Goal: Transaction & Acquisition: Purchase product/service

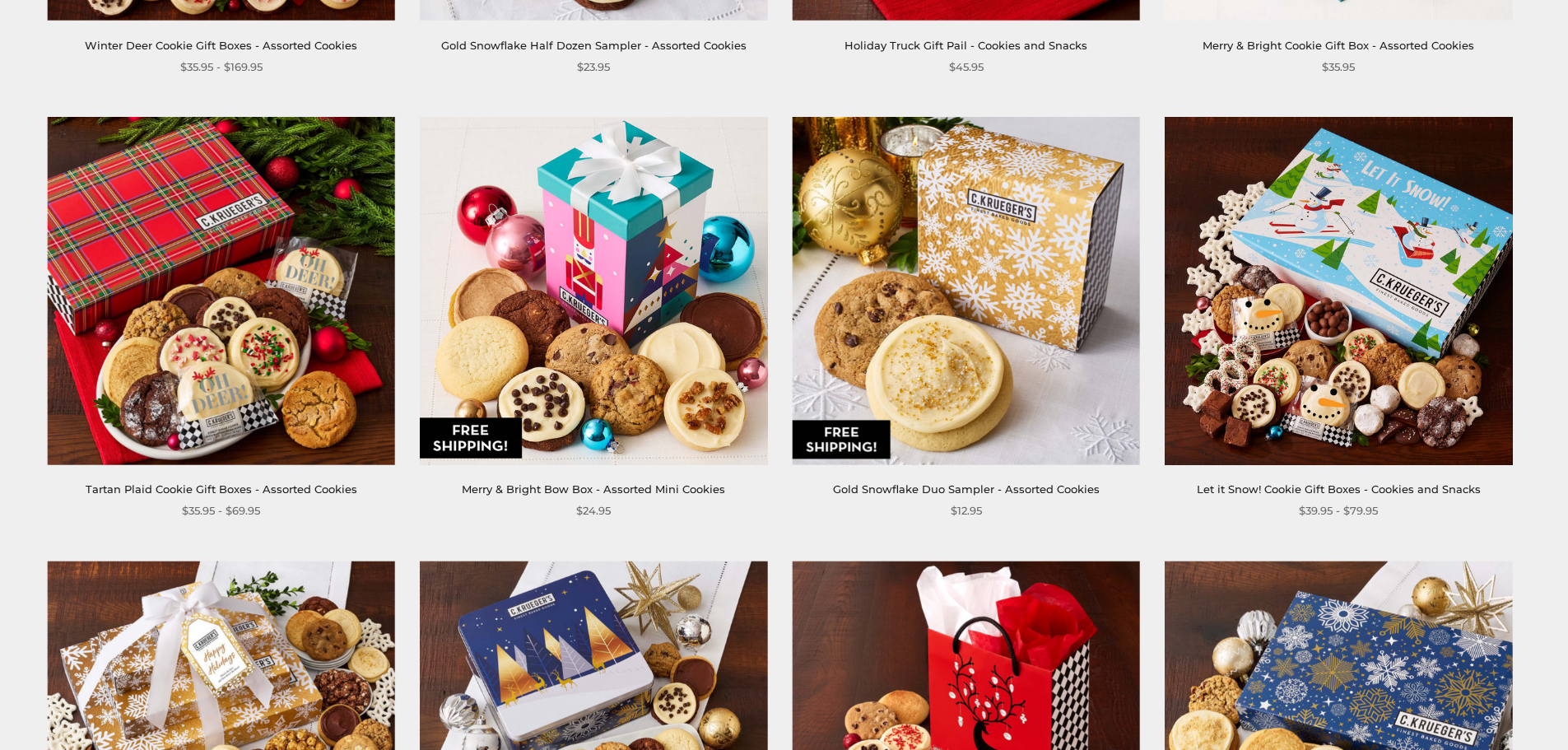
scroll to position [1153, 0]
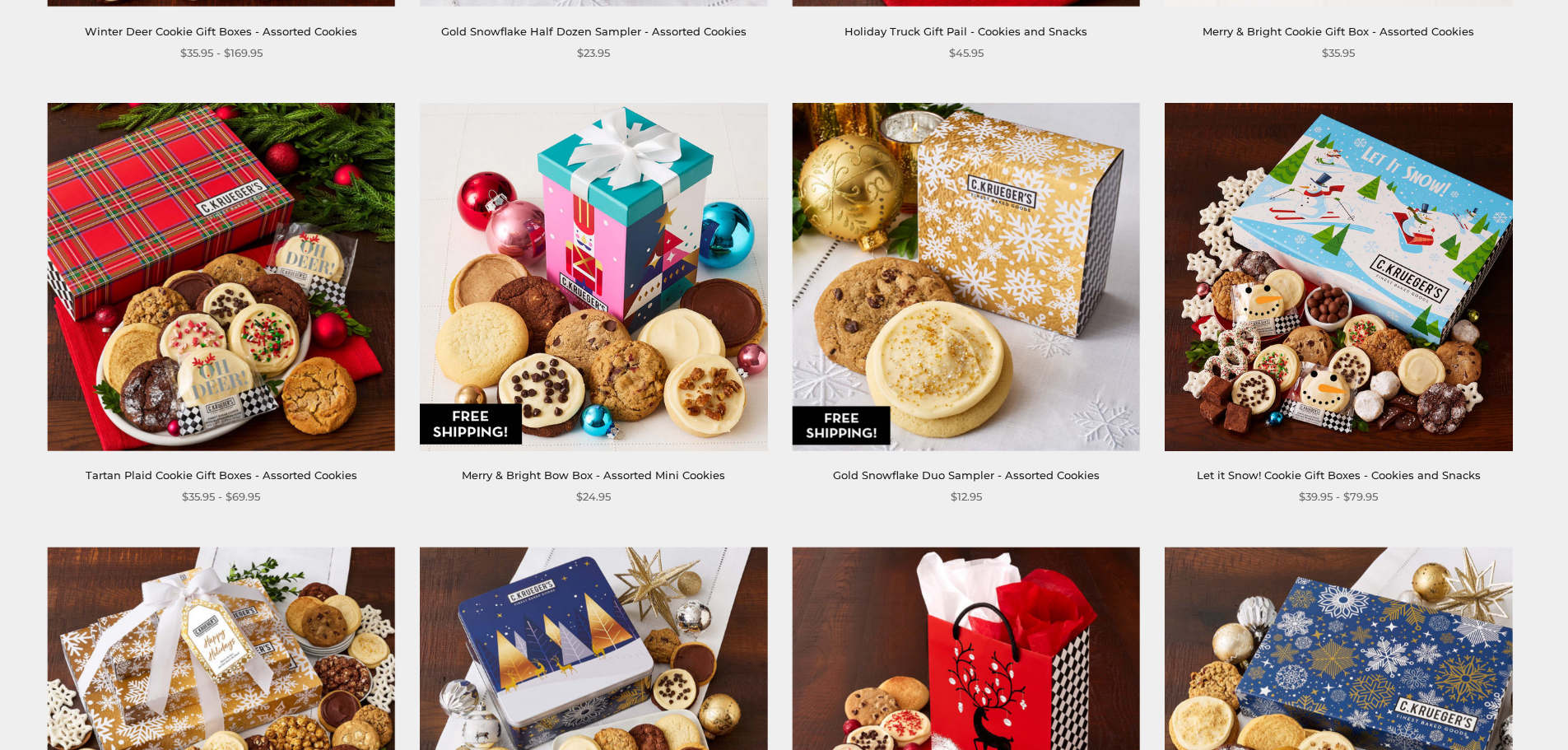
click at [688, 474] on link "Merry & Bright Bow Box - Assorted Mini Cookies" at bounding box center [593, 475] width 264 height 13
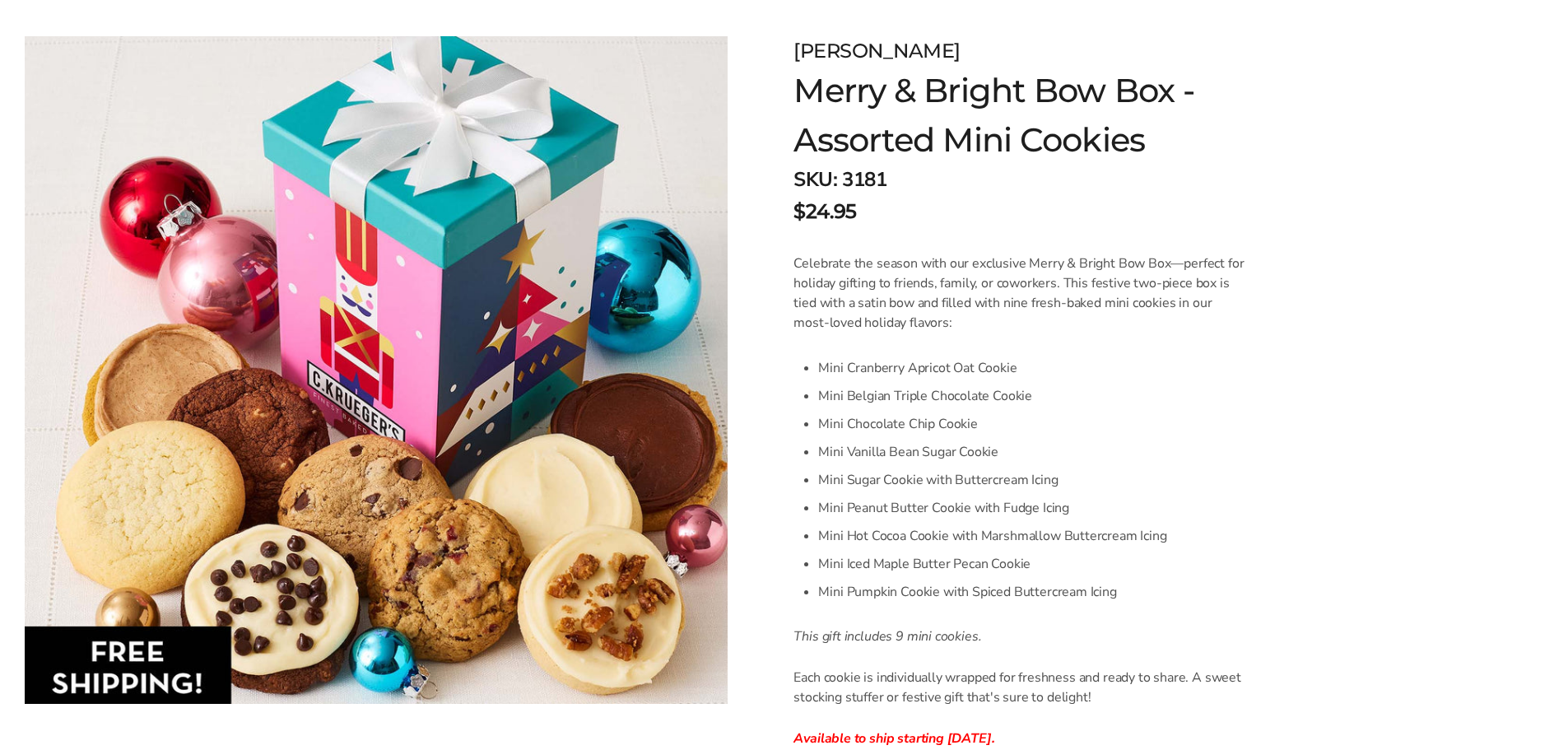
scroll to position [247, 0]
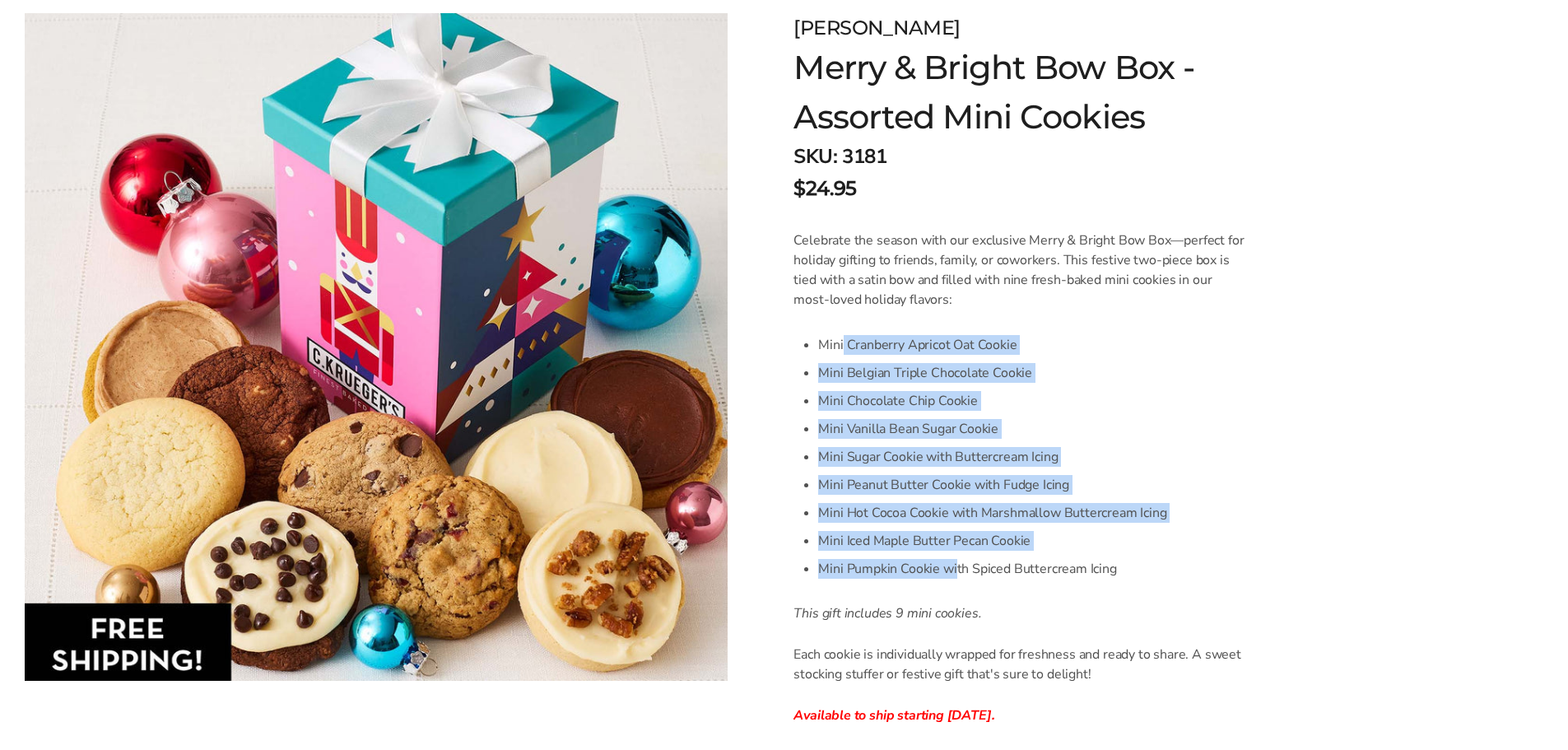
drag, startPoint x: 842, startPoint y: 353, endPoint x: 991, endPoint y: 569, distance: 262.4
click at [991, 569] on ul "Mini Cranberry Apricot Oat Cookie Mini Belgian Triple Chocolate Cookie Mini Cho…" at bounding box center [1032, 456] width 426 height 252
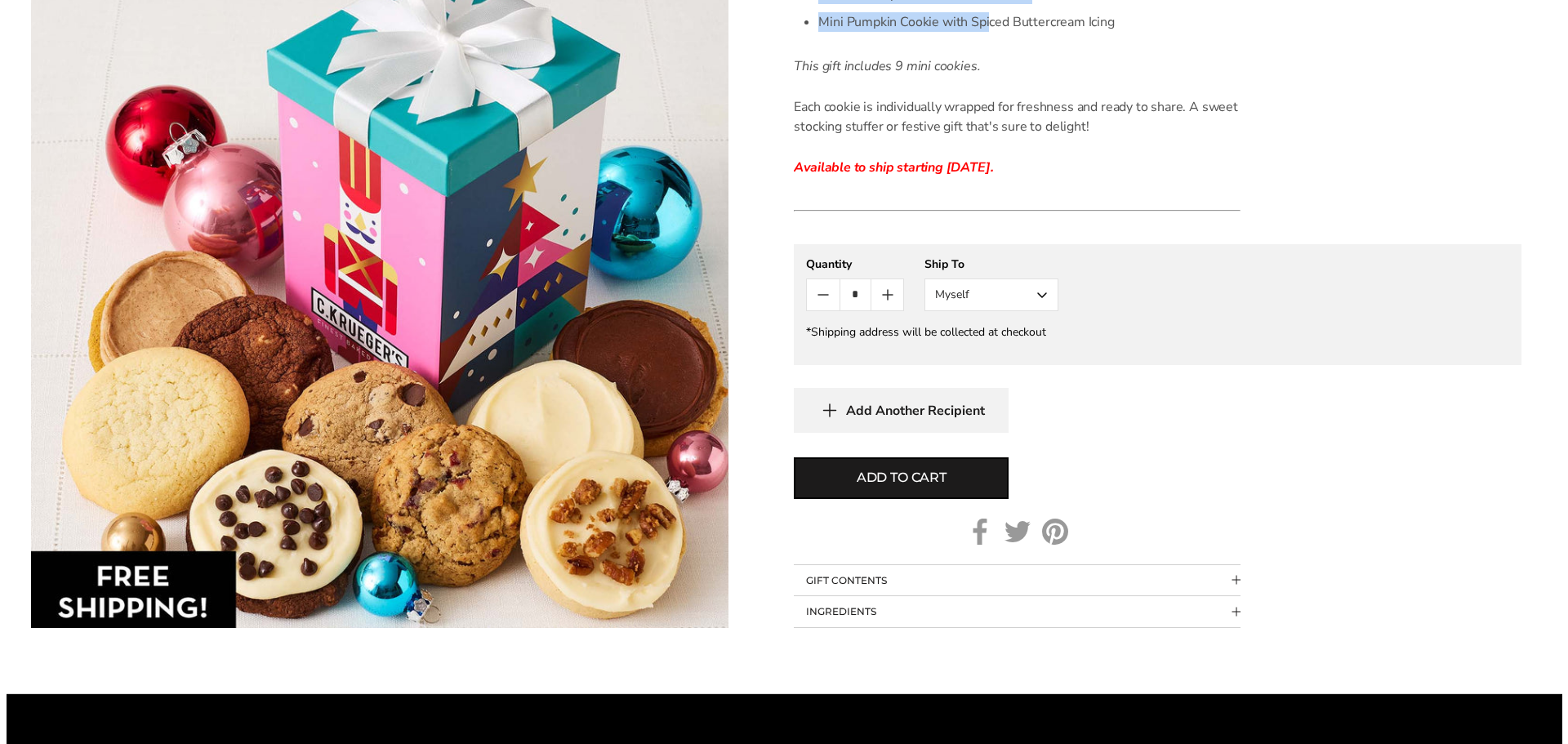
scroll to position [816, 0]
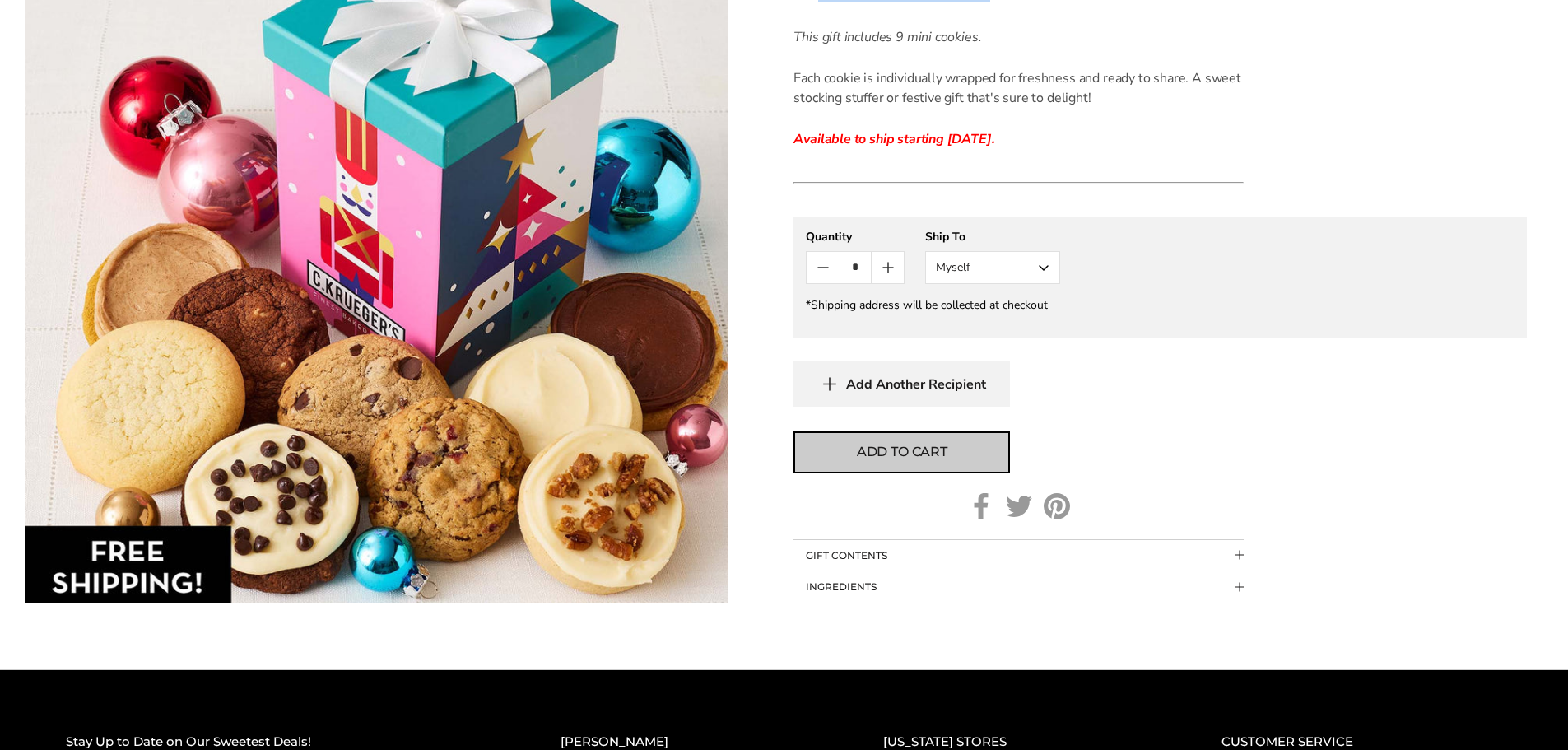
click at [938, 457] on span "Add to cart" at bounding box center [902, 452] width 91 height 20
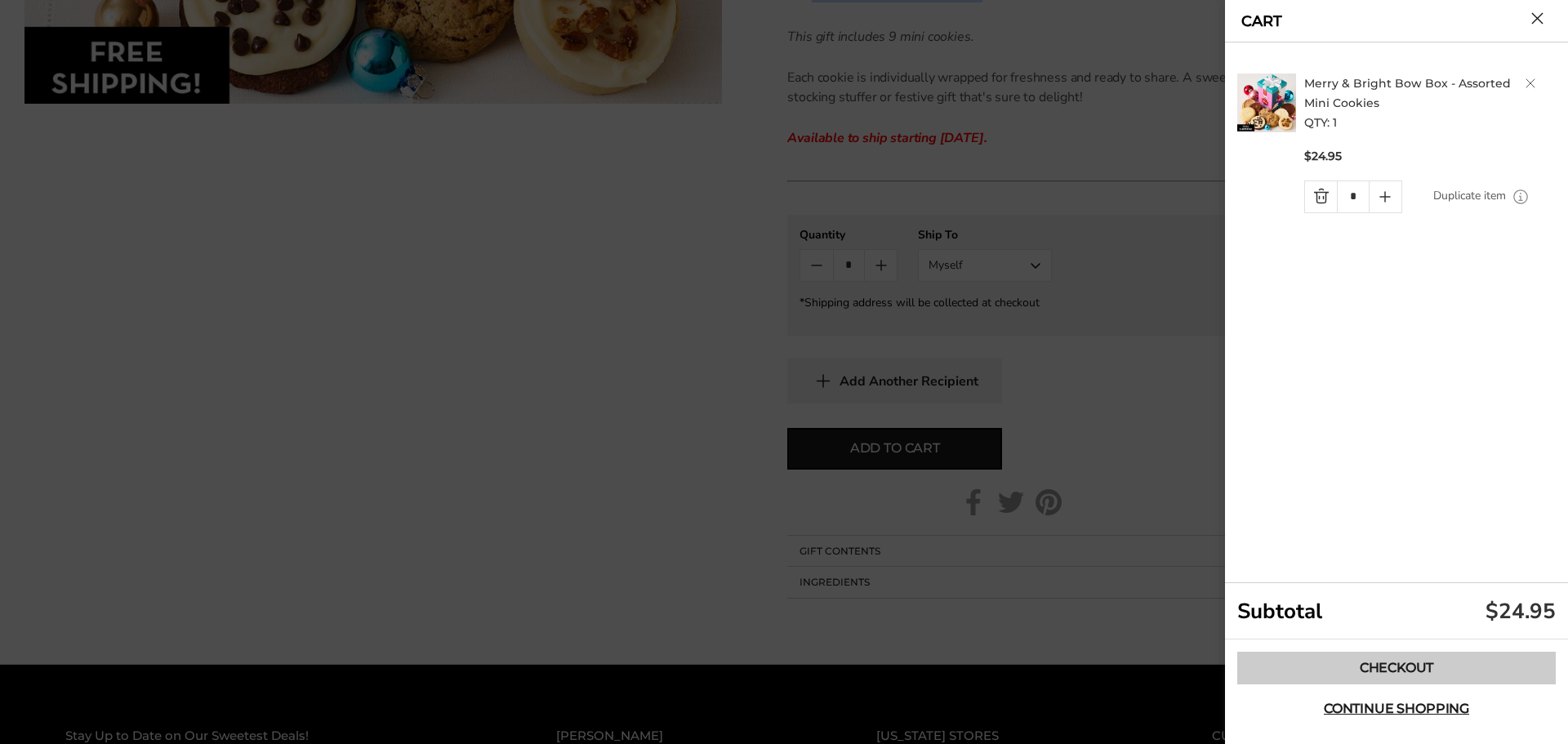
click at [1393, 661] on link "Checkout" at bounding box center [1397, 667] width 318 height 33
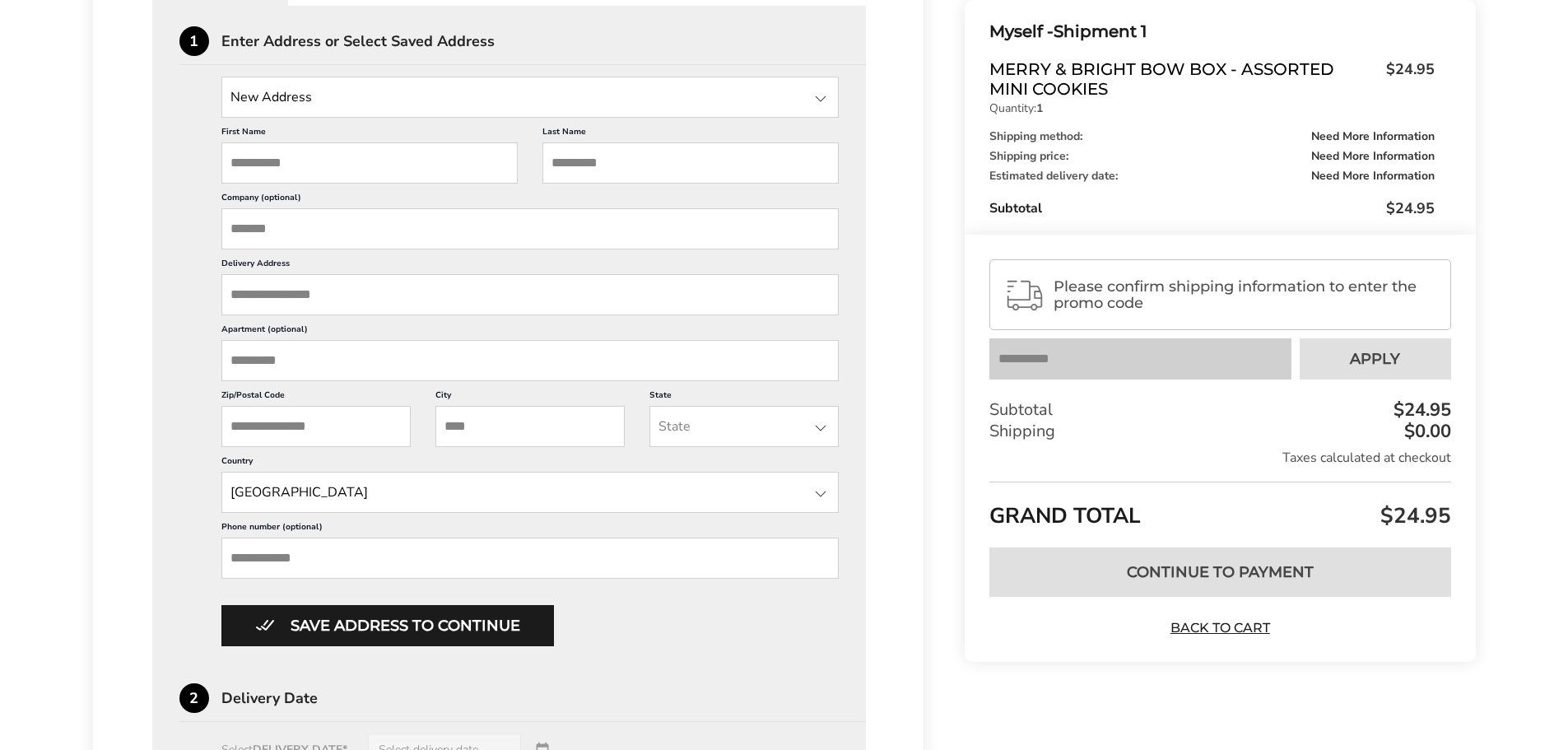
scroll to position [439, 0]
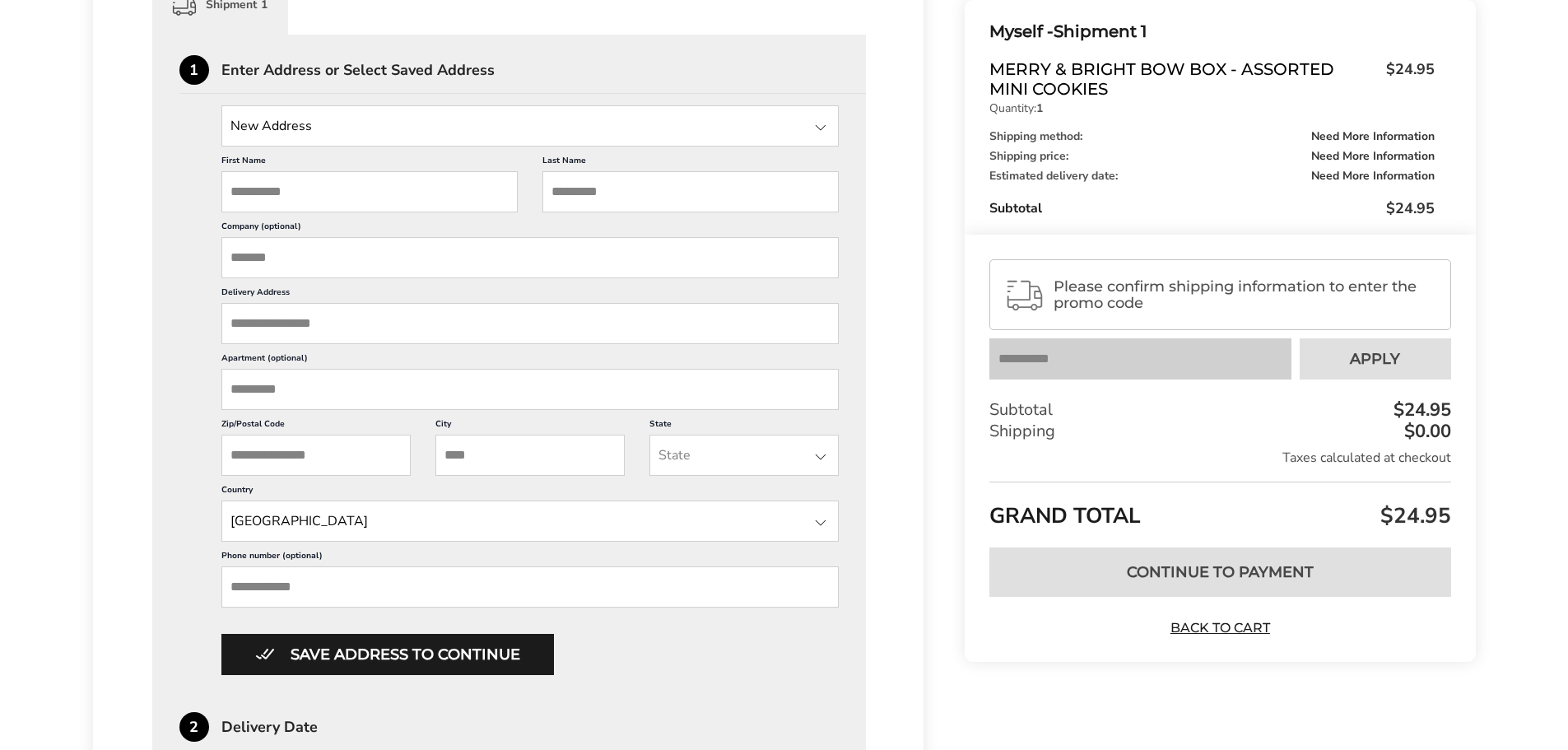
click at [359, 329] on input "Delivery Address" at bounding box center [531, 323] width 618 height 41
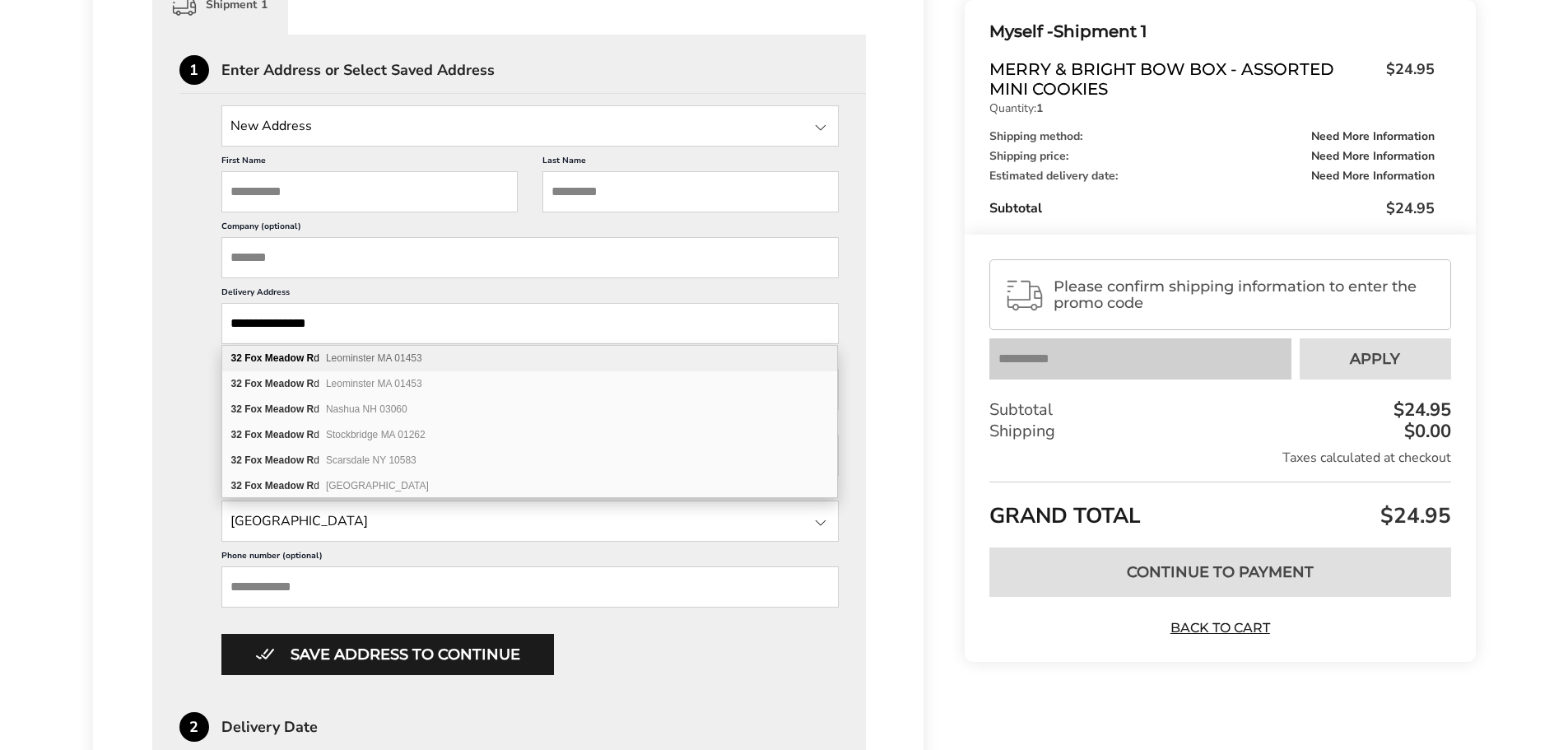
click at [383, 350] on div "32 Fox Meadow R d Leominster MA 01453" at bounding box center [530, 358] width 615 height 26
type input "**********"
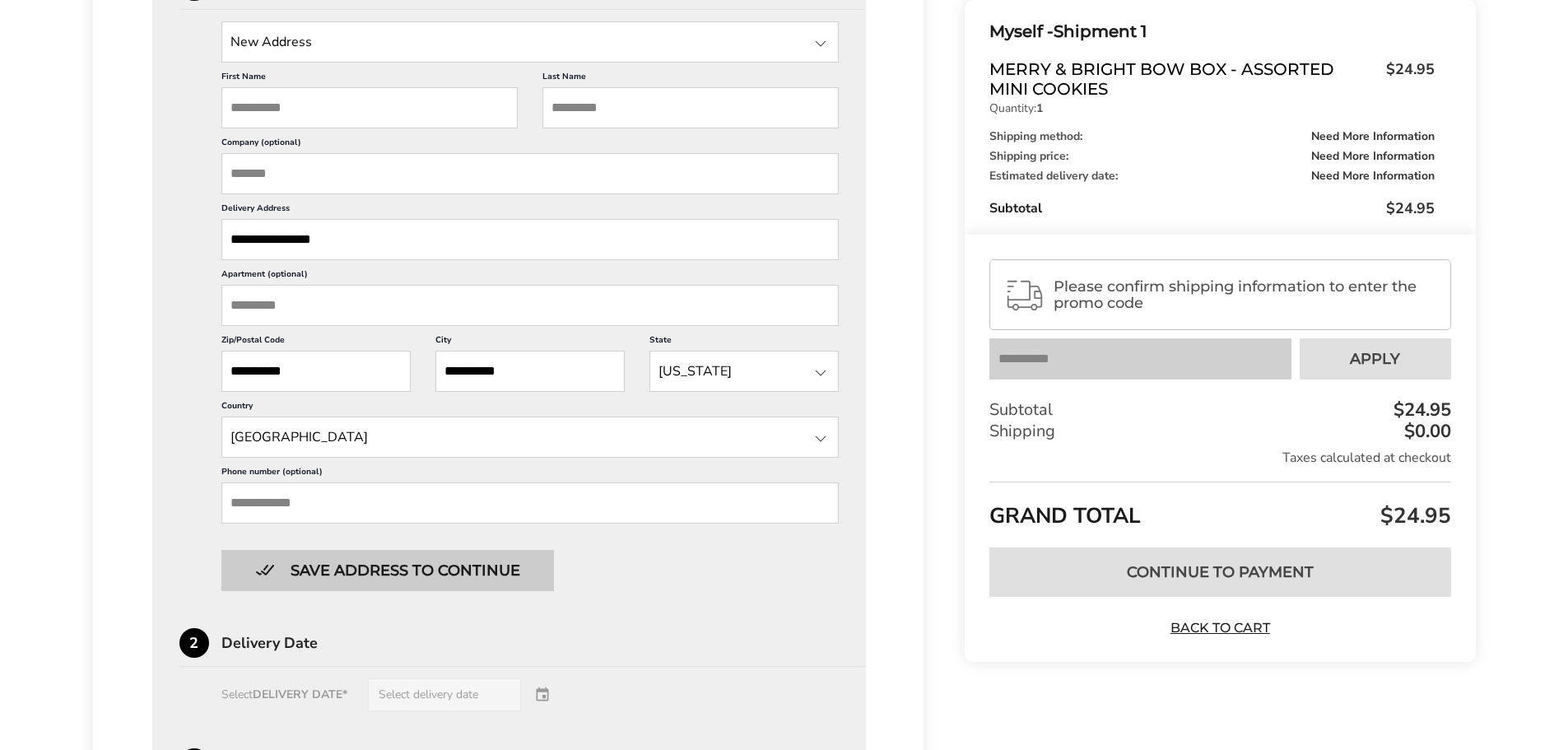
scroll to position [603, 0]
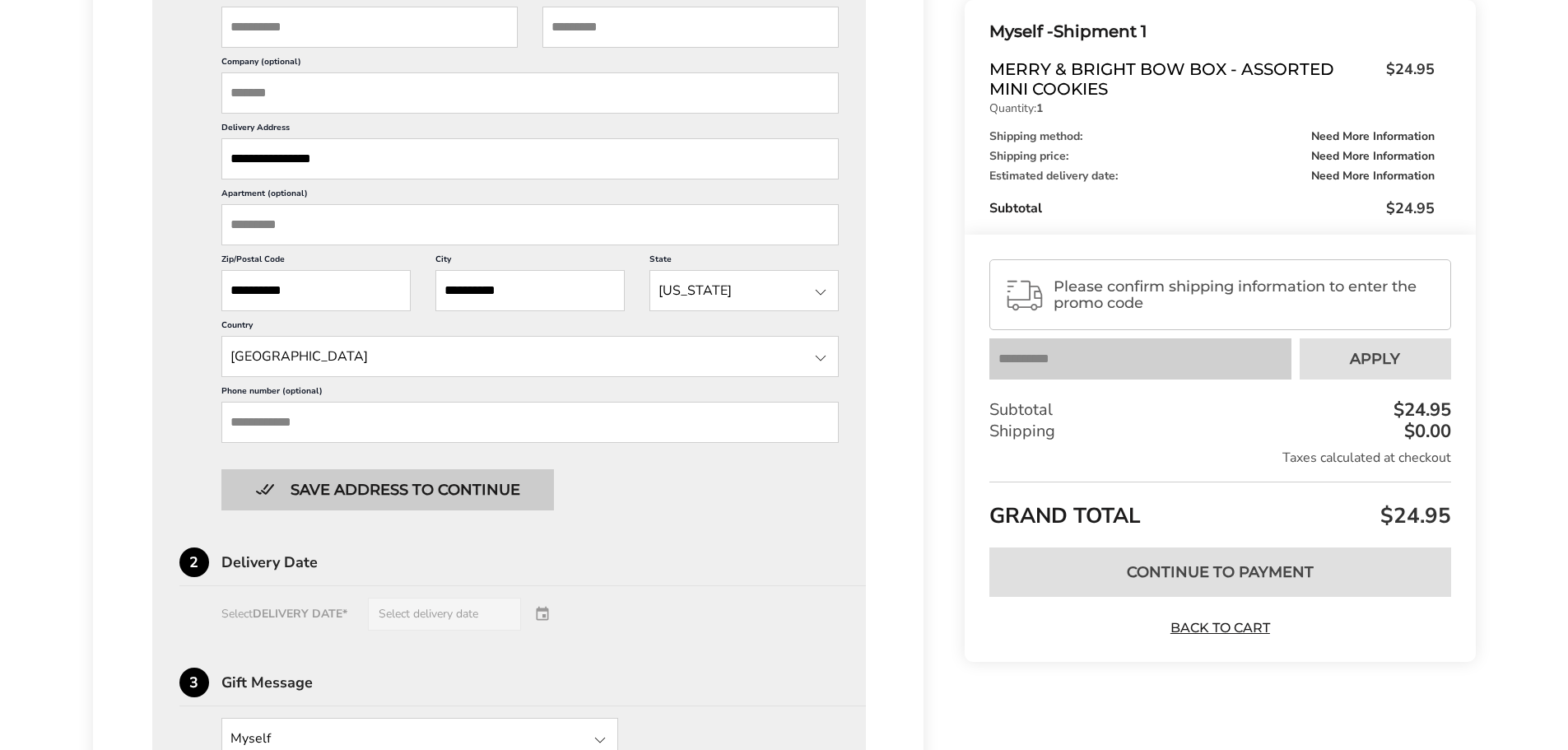
click at [455, 498] on button "Save address to continue" at bounding box center [388, 490] width 332 height 41
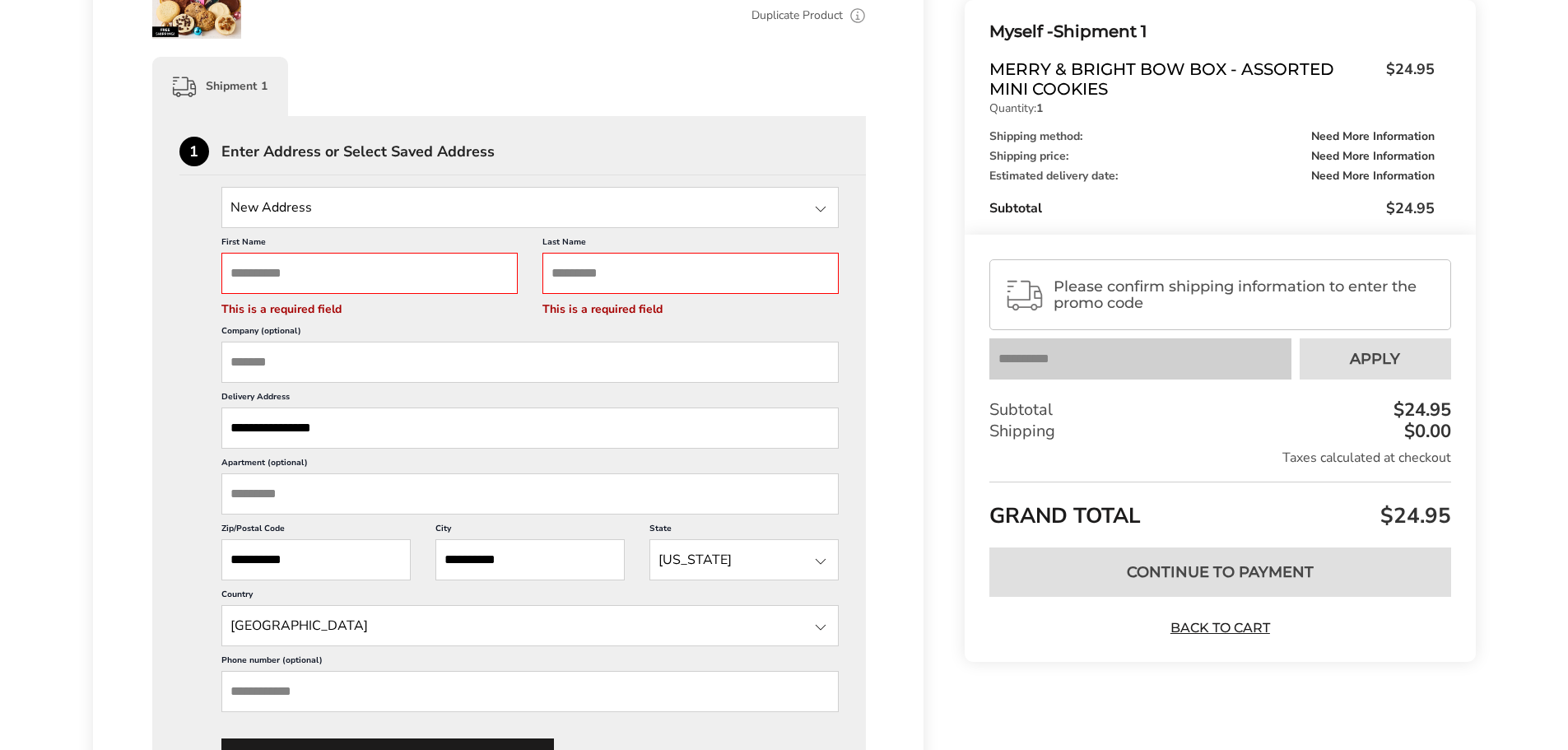
scroll to position [356, 0]
click at [439, 260] on input "First Name" at bounding box center [370, 274] width 297 height 41
type input "*******"
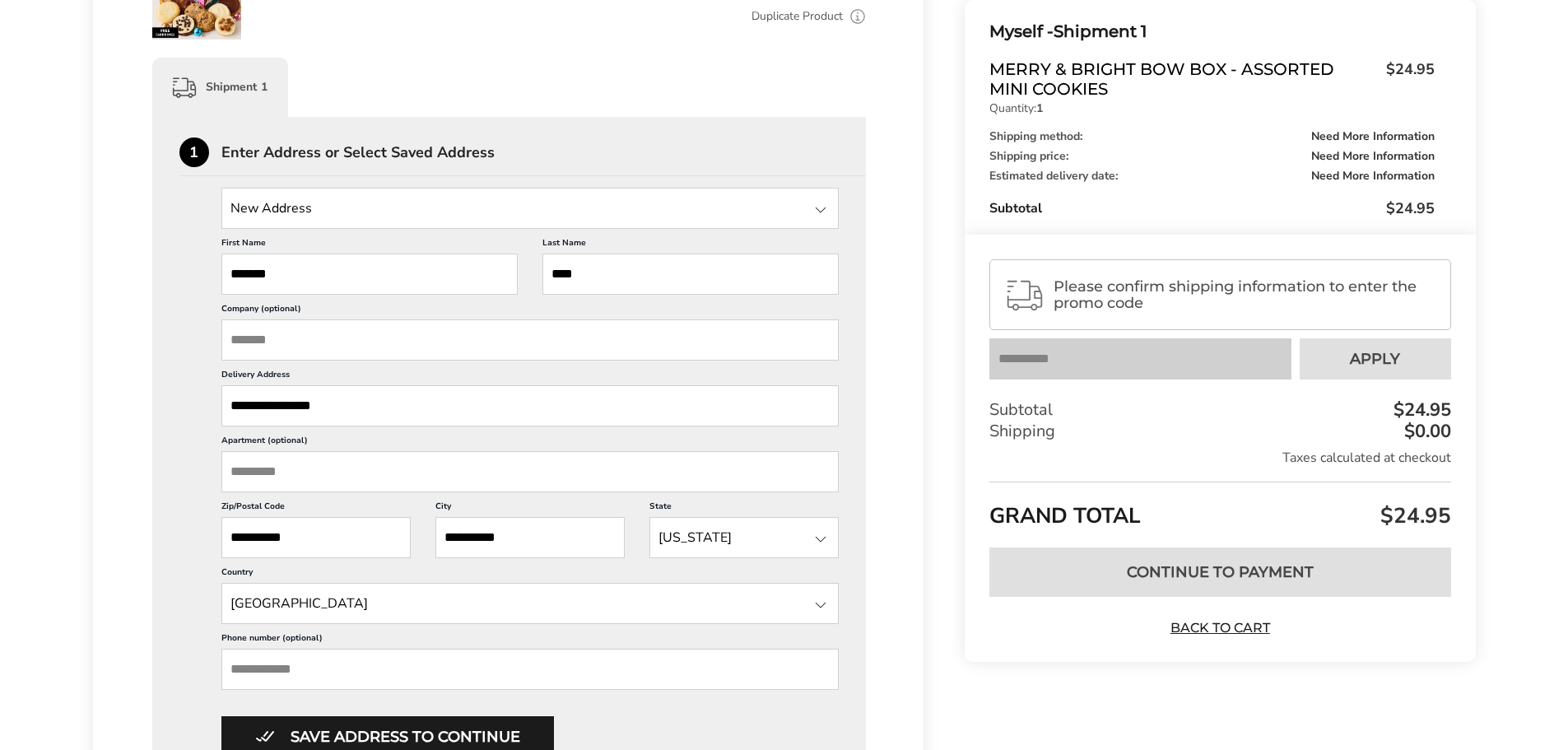
scroll to position [2, 0]
type input "****"
click at [482, 720] on button "Save address to continue" at bounding box center [388, 737] width 332 height 41
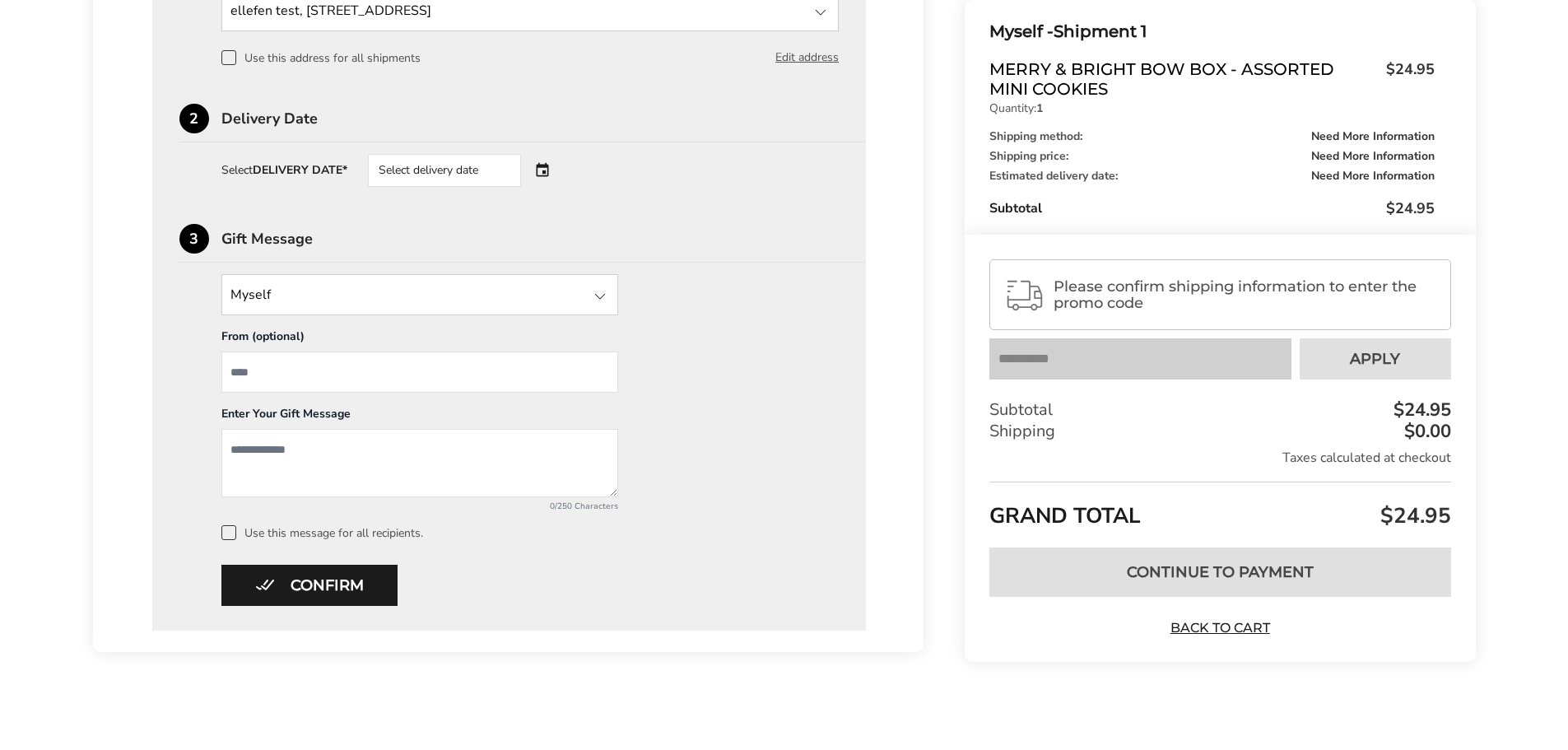
scroll to position [563, 0]
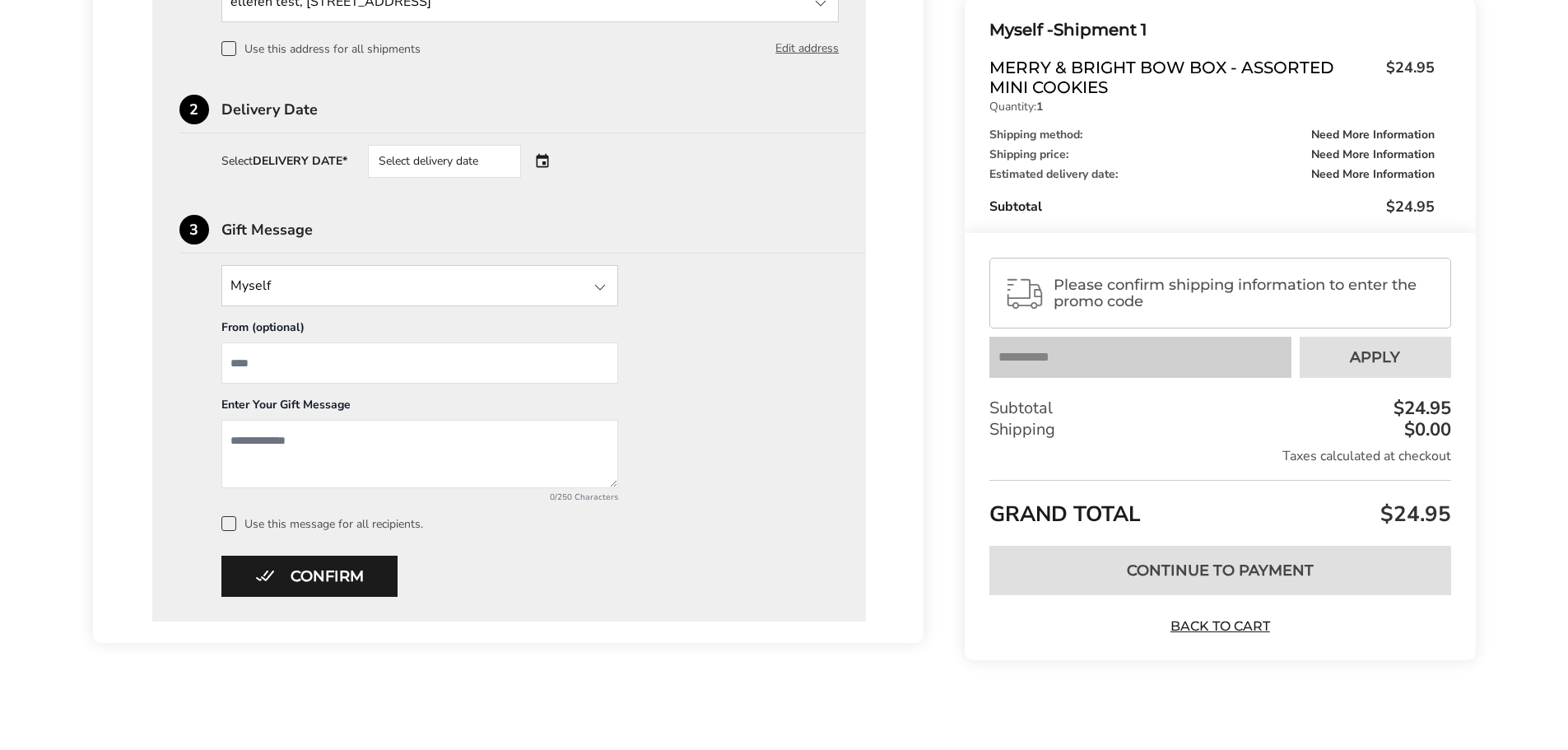
click at [528, 452] on textarea "Add a message" at bounding box center [420, 453] width 396 height 69
type textarea "****"
click at [538, 158] on div "Select delivery date" at bounding box center [468, 161] width 200 height 33
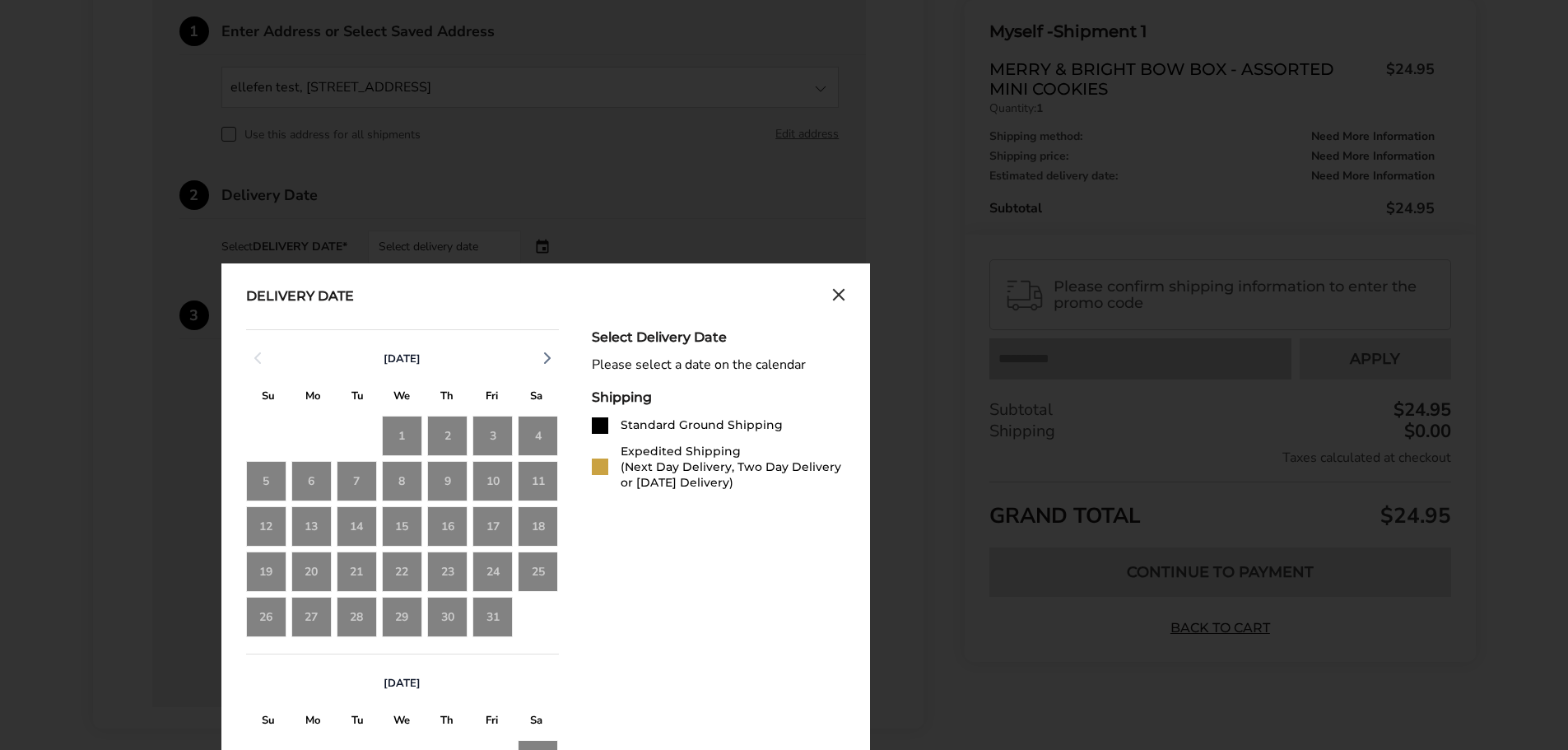
scroll to position [447, 0]
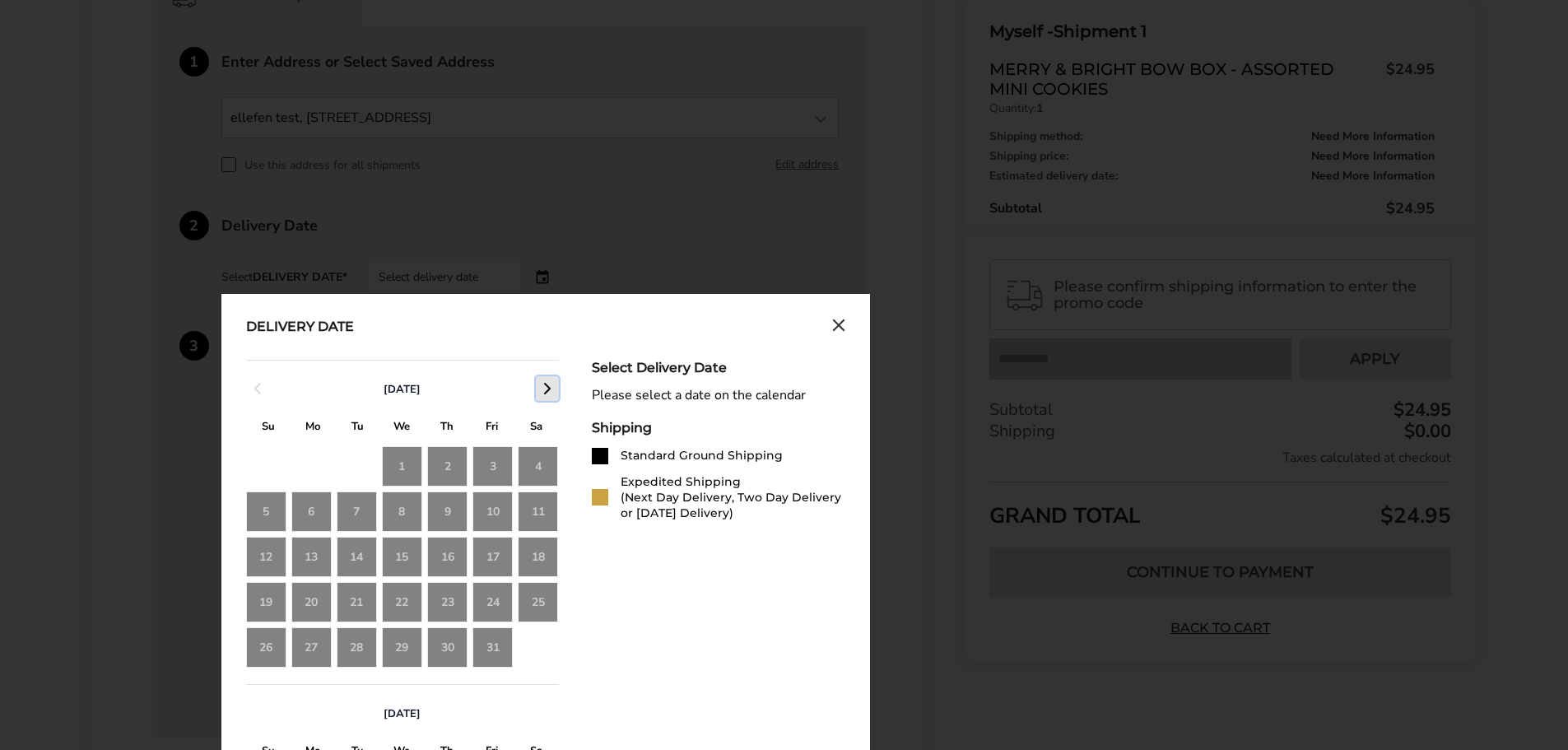
click at [549, 387] on polyline "button" at bounding box center [548, 388] width 5 height 10
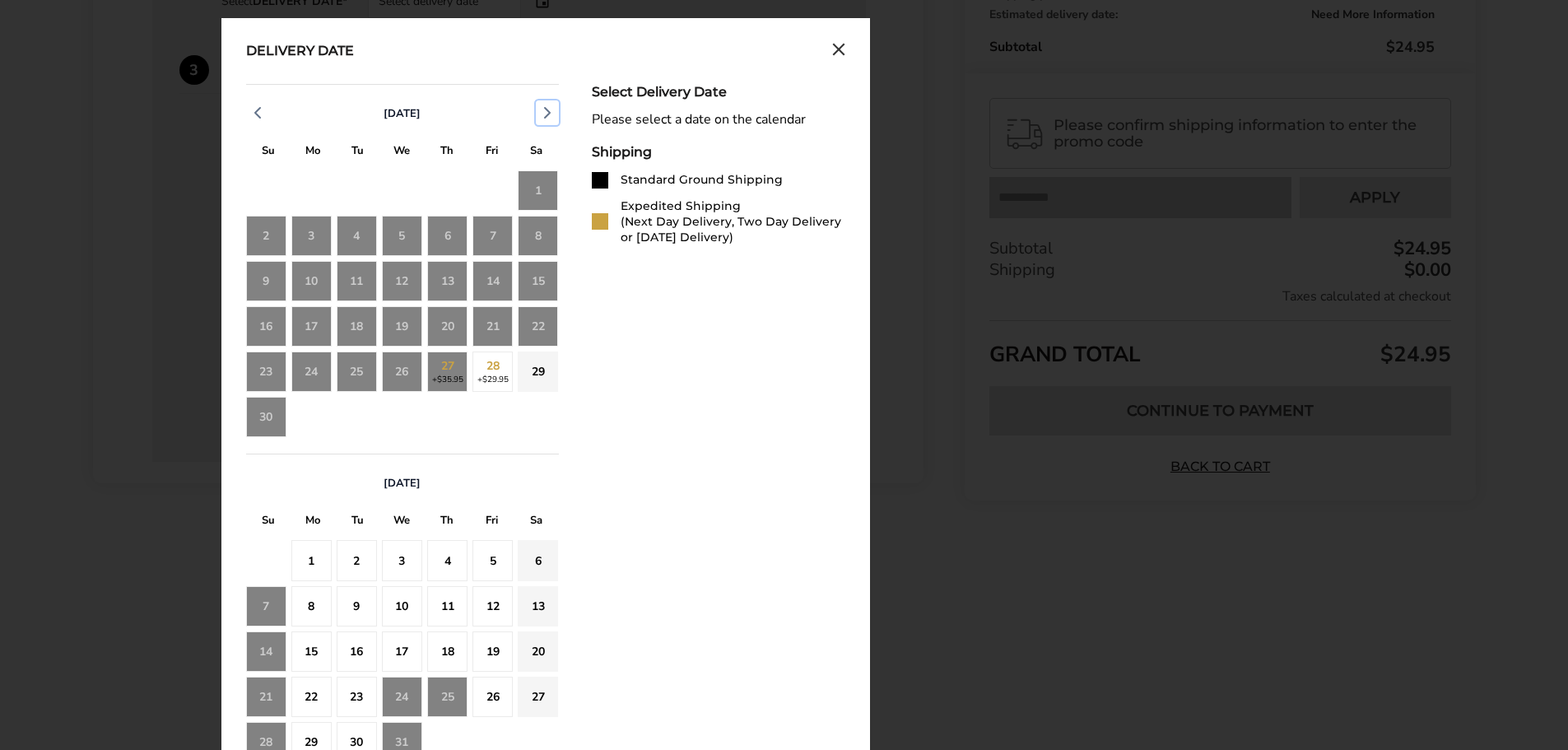
scroll to position [776, 0]
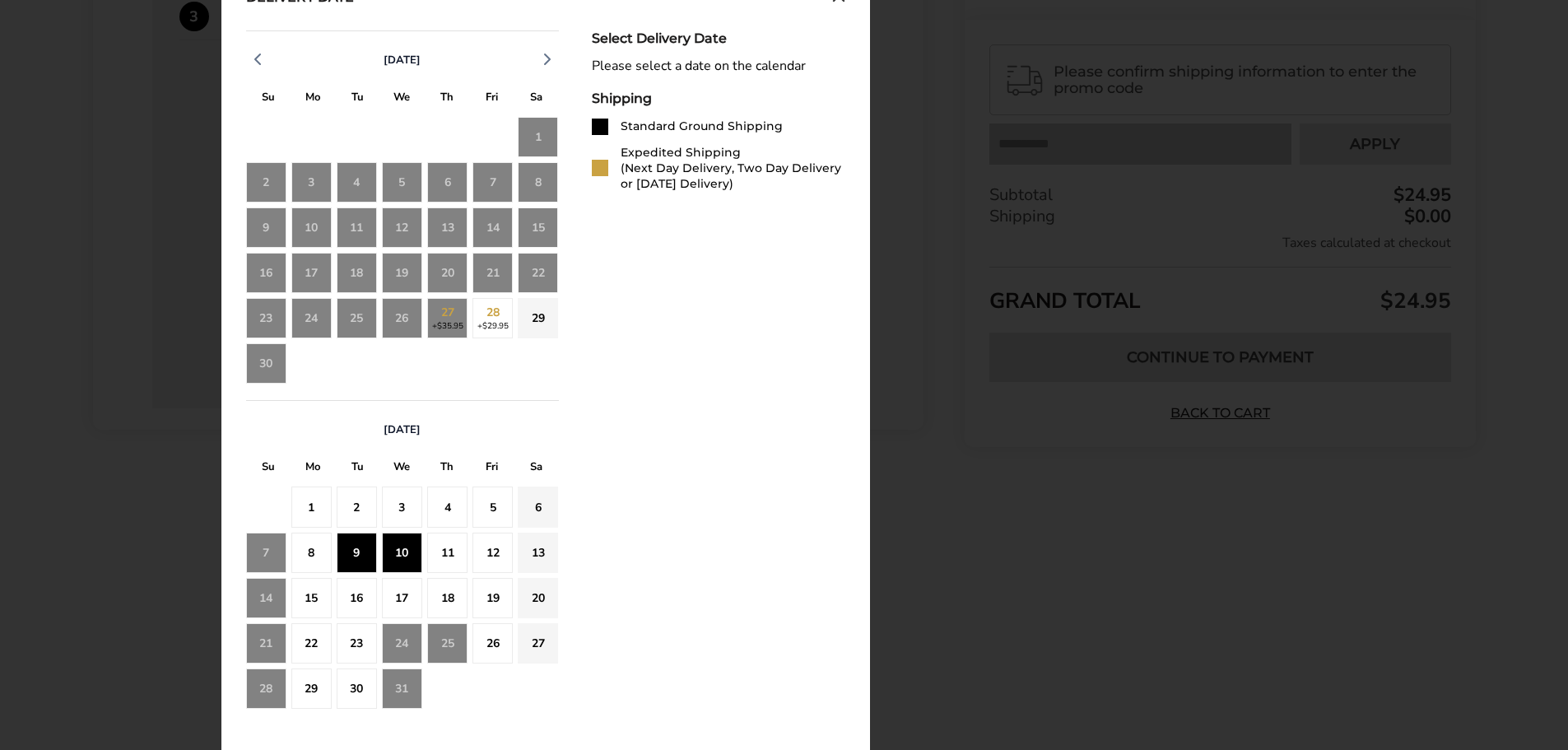
click at [402, 548] on div "10" at bounding box center [402, 552] width 40 height 40
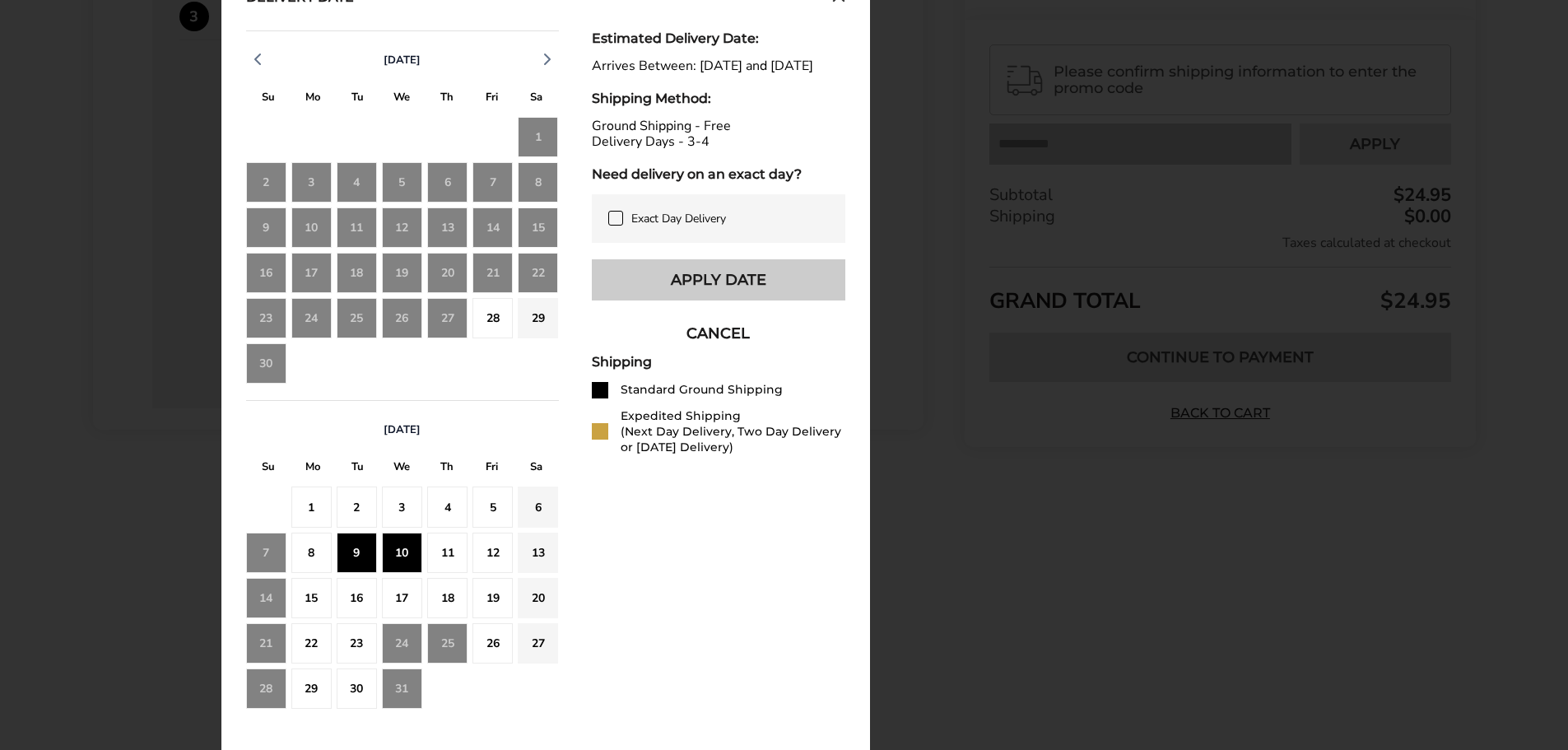
click at [693, 297] on button "Apply Date" at bounding box center [718, 280] width 254 height 41
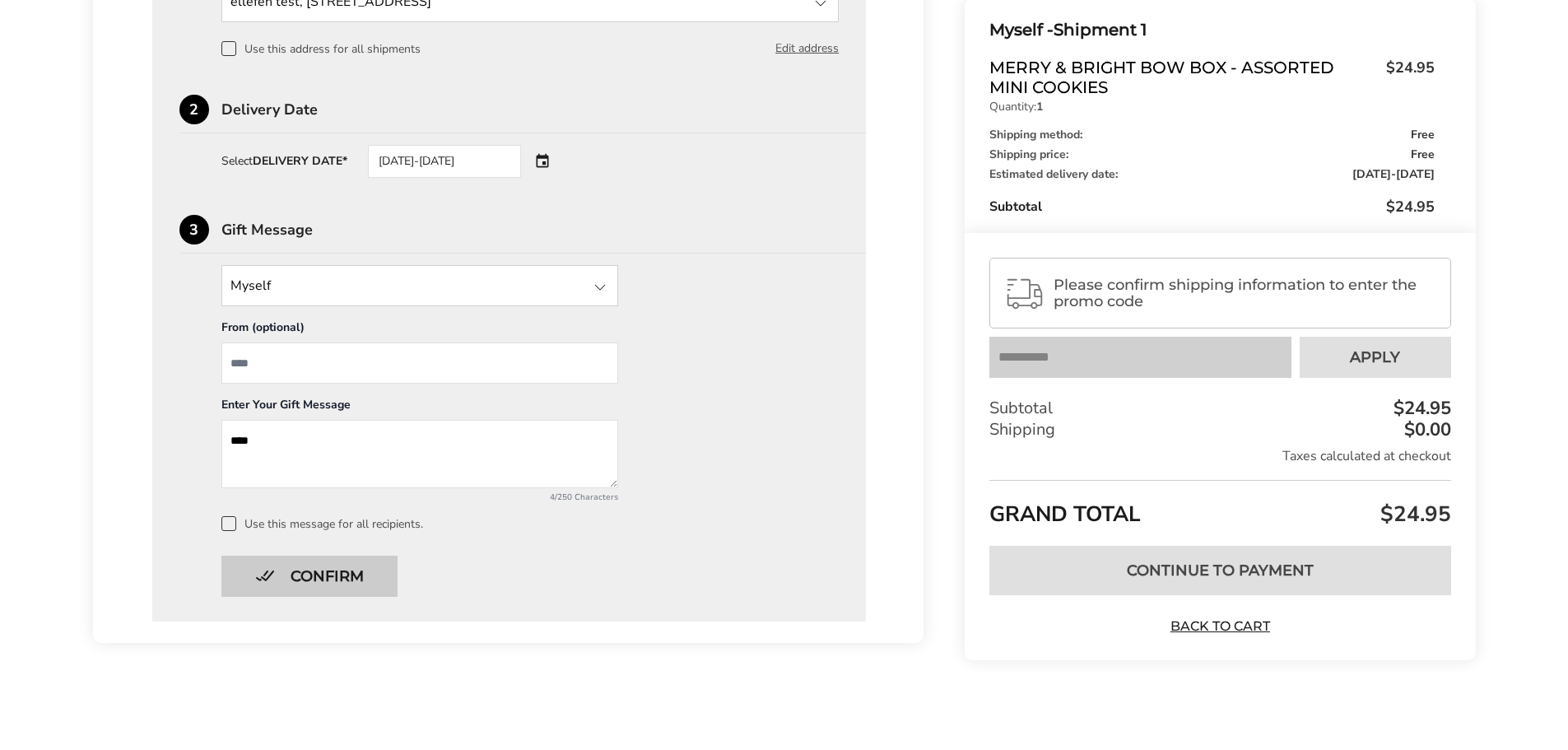
click at [393, 567] on button "Confirm" at bounding box center [310, 576] width 176 height 41
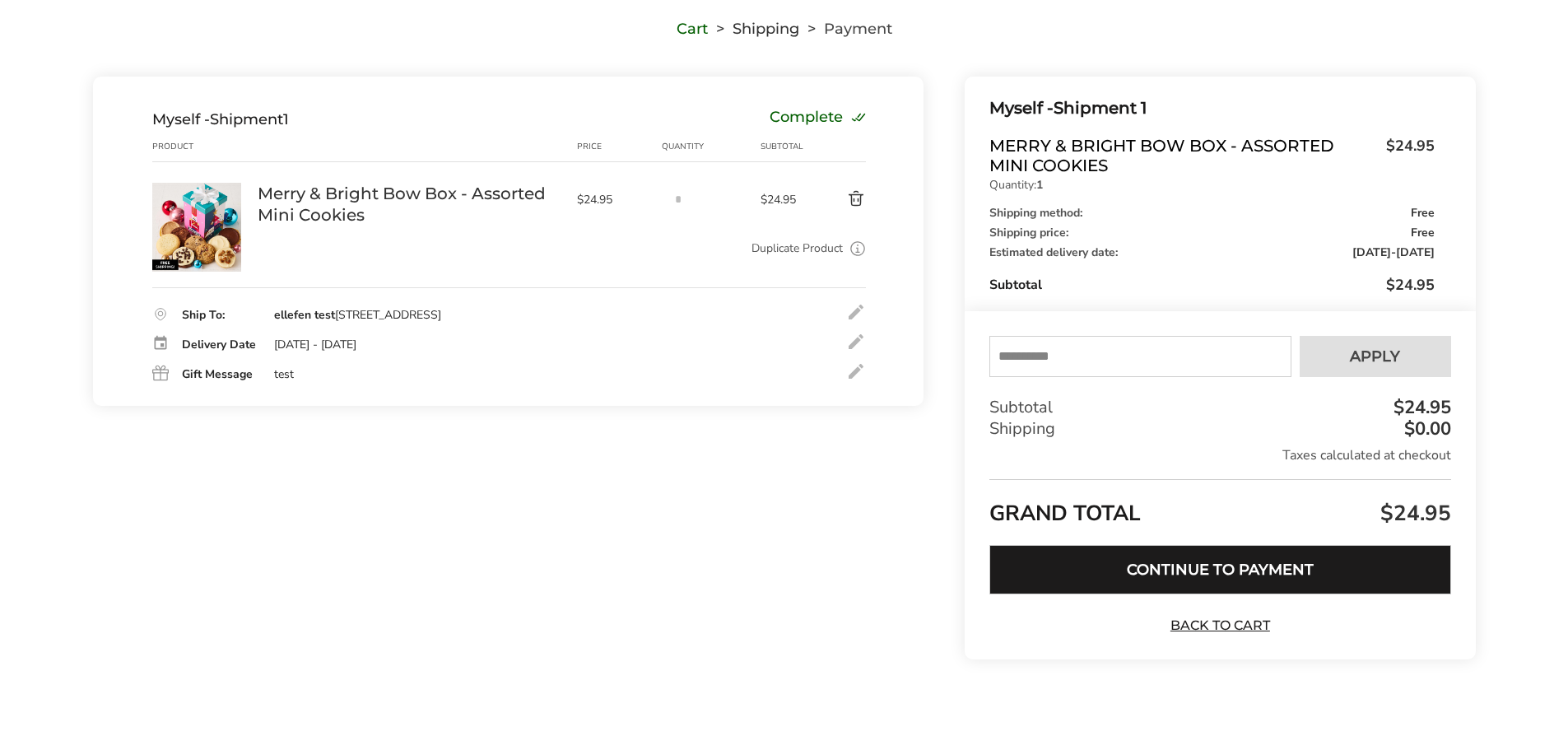
click at [1013, 562] on button "Continue to Payment" at bounding box center [1221, 569] width 461 height 49
